Goal: Information Seeking & Learning: Learn about a topic

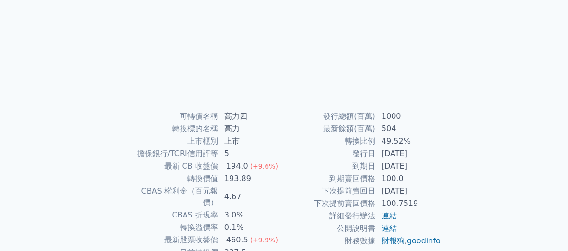
scroll to position [144, 0]
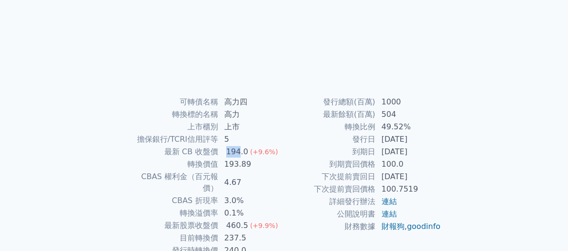
drag, startPoint x: 223, startPoint y: 154, endPoint x: 240, endPoint y: 154, distance: 16.8
click at [240, 154] on td "194.0 (+9.6%)" at bounding box center [252, 152] width 66 height 12
click at [261, 165] on td "193.89" at bounding box center [252, 164] width 66 height 12
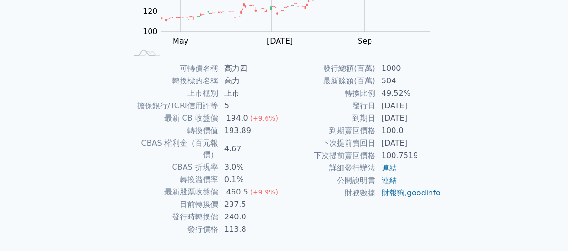
scroll to position [192, 0]
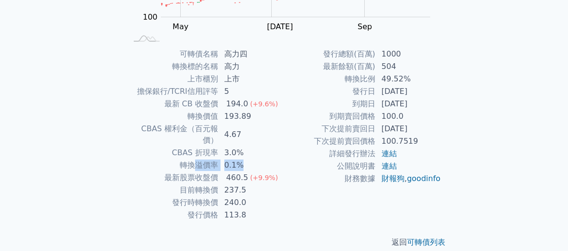
drag, startPoint x: 244, startPoint y: 153, endPoint x: 198, endPoint y: 153, distance: 46.5
click at [198, 159] on tr "轉換溢價率 0.1%" at bounding box center [205, 165] width 157 height 12
click at [288, 159] on td "詳細發行辦法" at bounding box center [330, 154] width 92 height 12
drag, startPoint x: 248, startPoint y: 150, endPoint x: 218, endPoint y: 153, distance: 30.9
click at [218, 159] on tr "轉換溢價率 0.1%" at bounding box center [205, 165] width 157 height 12
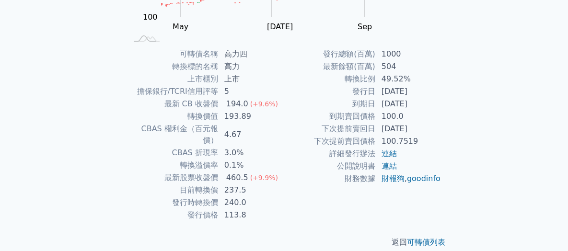
click at [257, 147] on td "3.0%" at bounding box center [252, 153] width 66 height 12
drag, startPoint x: 408, startPoint y: 79, endPoint x: 347, endPoint y: 77, distance: 61.9
click at [347, 77] on tr "轉換比例 49.52%" at bounding box center [362, 79] width 157 height 12
click at [339, 78] on td "轉換比例" at bounding box center [330, 79] width 92 height 12
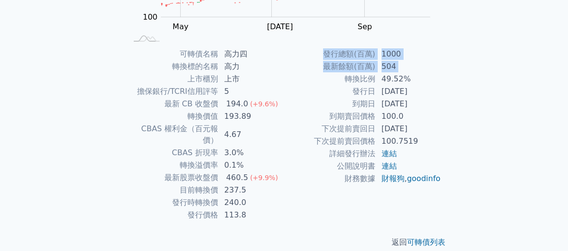
drag, startPoint x: 340, startPoint y: 79, endPoint x: 484, endPoint y: 79, distance: 144.3
click at [484, 79] on div "可轉債列表 財務數據 可轉債列表 財務數據 登入／註冊 登入／註冊 可轉債列表 › 89964 高力四 89964 高力四 可轉債詳細資訊 Zoom Out …" at bounding box center [284, 35] width 568 height 455
click at [476, 77] on div "可轉債列表 財務數據 可轉債列表 財務數據 登入／註冊 登入／註冊 可轉債列表 › 89964 高力四 89964 高力四 可轉債詳細資訊 Zoom Out …" at bounding box center [284, 35] width 568 height 455
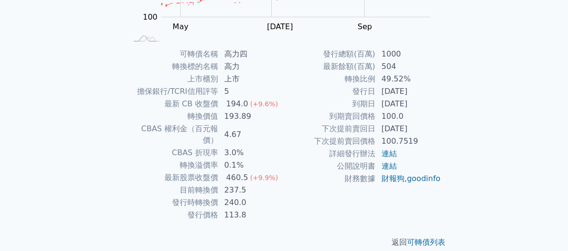
drag, startPoint x: 284, startPoint y: 140, endPoint x: 290, endPoint y: 136, distance: 7.3
click at [284, 140] on td "下次提前賣回價格" at bounding box center [330, 141] width 92 height 12
drag, startPoint x: 406, startPoint y: 128, endPoint x: 268, endPoint y: 128, distance: 138.1
click at [263, 128] on div "可轉債名稱 高力四 轉換標的名稱 高力 上市櫃別 上市 擔保銀行/TCRI信用評等 5 最新 CB 收盤價 194.0 (+9.6%) 轉換價值 193.89…" at bounding box center [285, 135] width 338 height 174
click at [488, 129] on div "可轉債列表 財務數據 可轉債列表 財務數據 登入／註冊 登入／註冊 可轉債列表 › 89964 高力四 89964 高力四 可轉債詳細資訊 Zoom Out …" at bounding box center [284, 35] width 568 height 455
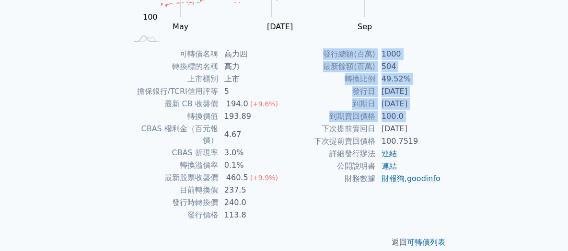
drag, startPoint x: 467, startPoint y: 130, endPoint x: 314, endPoint y: 132, distance: 152.9
click at [316, 130] on div "可轉債列表 › 89964 高力四 89964 高力四 可轉債詳細資訊 Zoom Out 100 60 80 100 120 140 160 180 200 …" at bounding box center [284, 47] width 368 height 432
click at [314, 133] on td "下次提前賣回日" at bounding box center [330, 129] width 92 height 12
